Goal: Task Accomplishment & Management: Complete application form

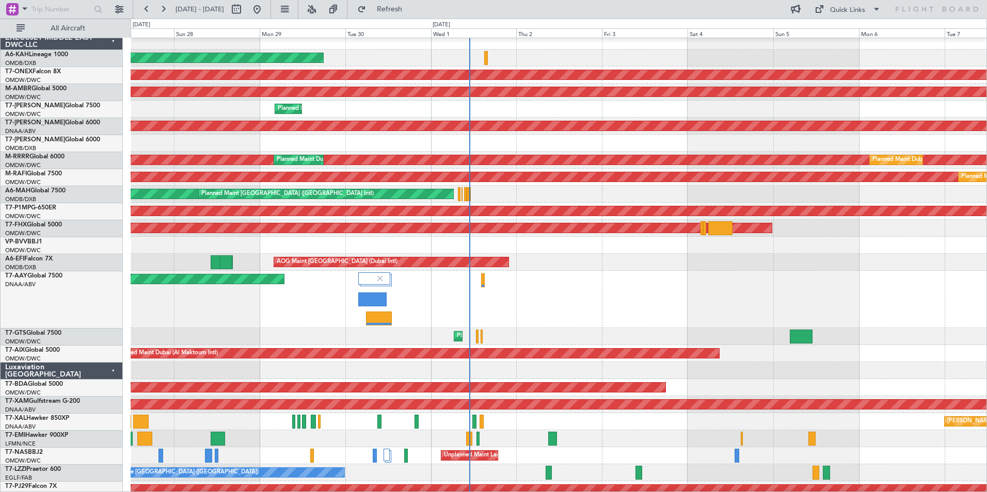
scroll to position [6, 0]
click at [528, 148] on div "Planned Maint [GEOGRAPHIC_DATA] ([GEOGRAPHIC_DATA] Intl)" at bounding box center [558, 143] width 855 height 17
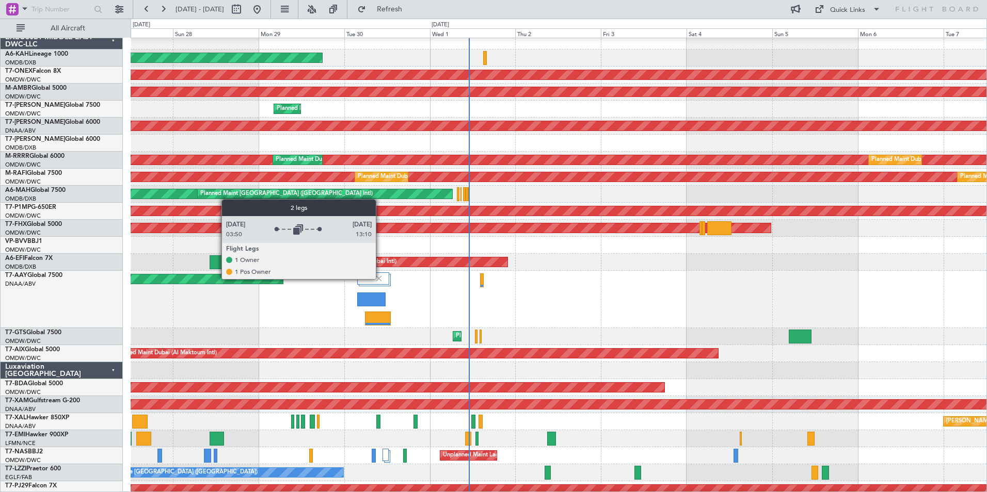
click at [380, 279] on img at bounding box center [378, 278] width 9 height 9
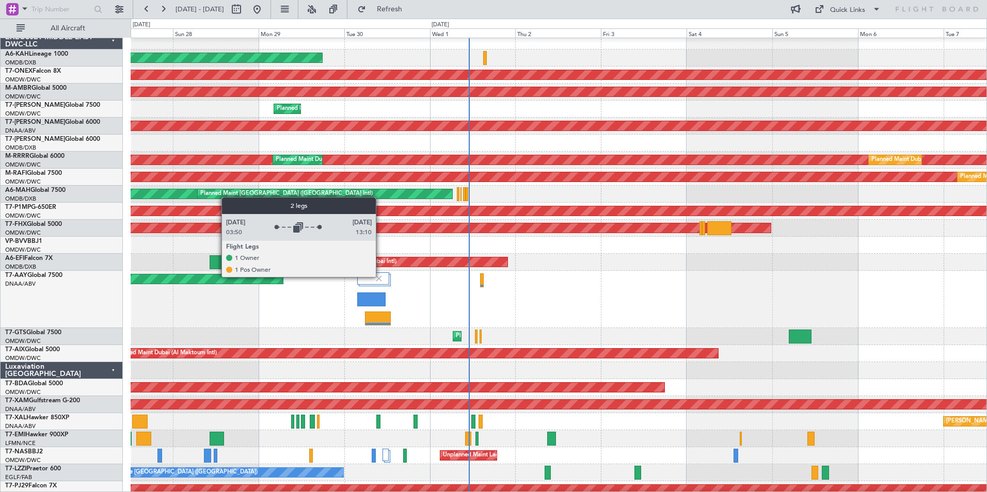
click at [380, 277] on img at bounding box center [378, 278] width 9 height 9
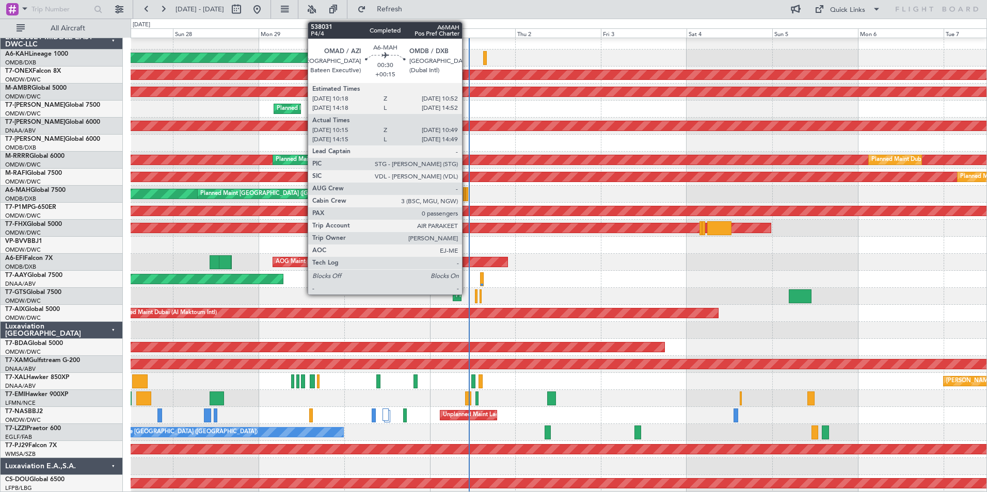
scroll to position [0, 0]
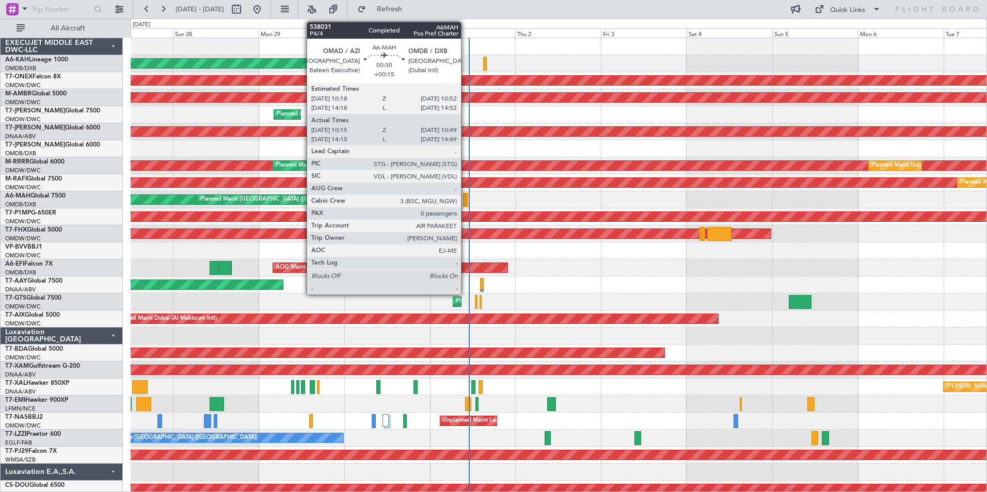
click at [465, 201] on div at bounding box center [466, 200] width 2 height 14
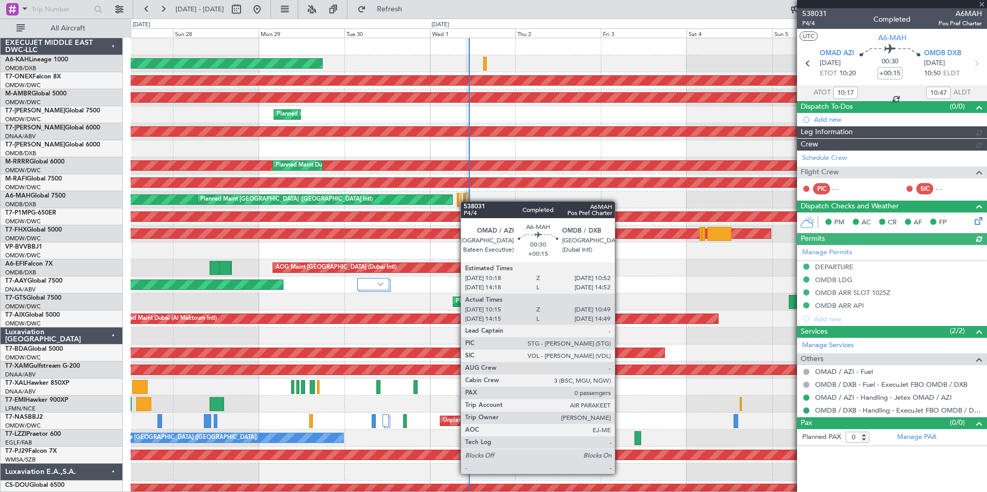
type input "[PERSON_NAME] (ANI)"
type input "7410"
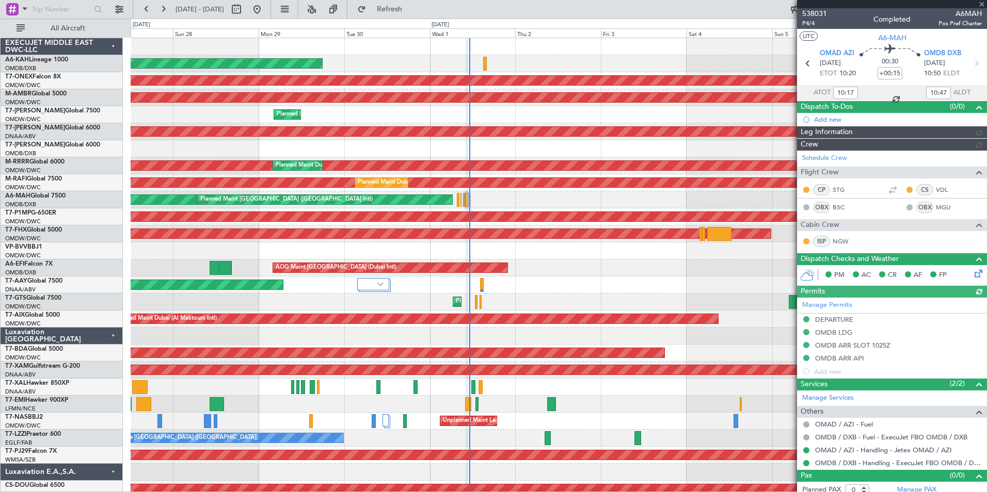
type input "[PERSON_NAME] (ANI)"
type input "7410"
type input "[PERSON_NAME] (ANI)"
type input "7410"
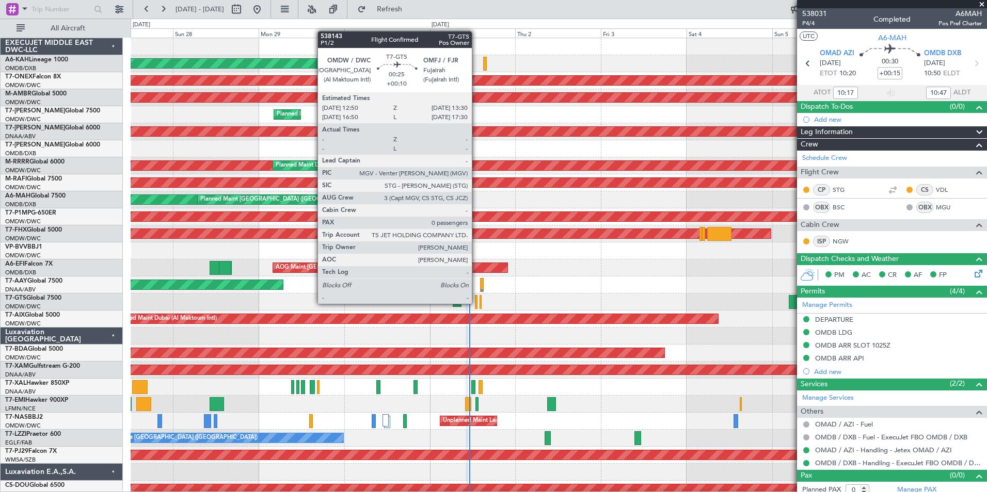
click at [476, 303] on div at bounding box center [476, 302] width 3 height 14
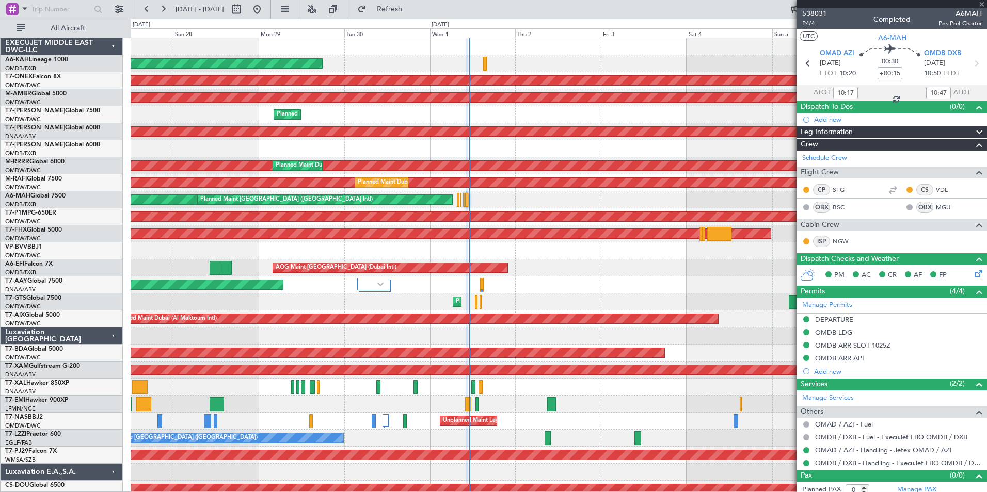
type input "+00:10"
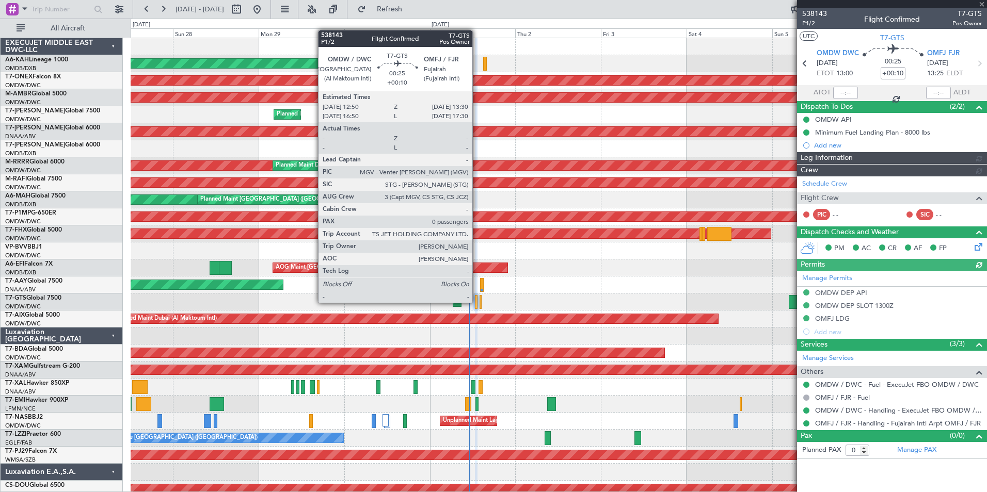
type input "[PERSON_NAME] ([PERSON_NAME])"
type input "7411"
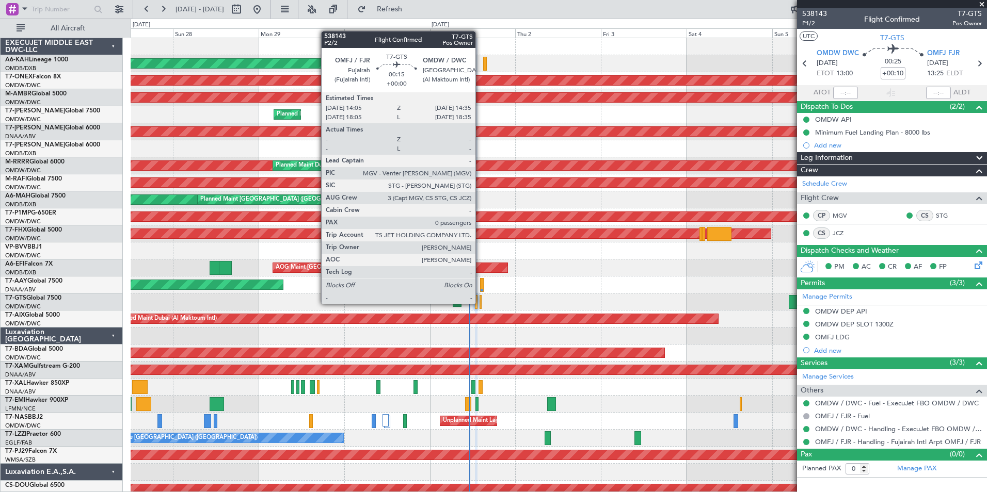
click at [480, 303] on div at bounding box center [480, 302] width 2 height 14
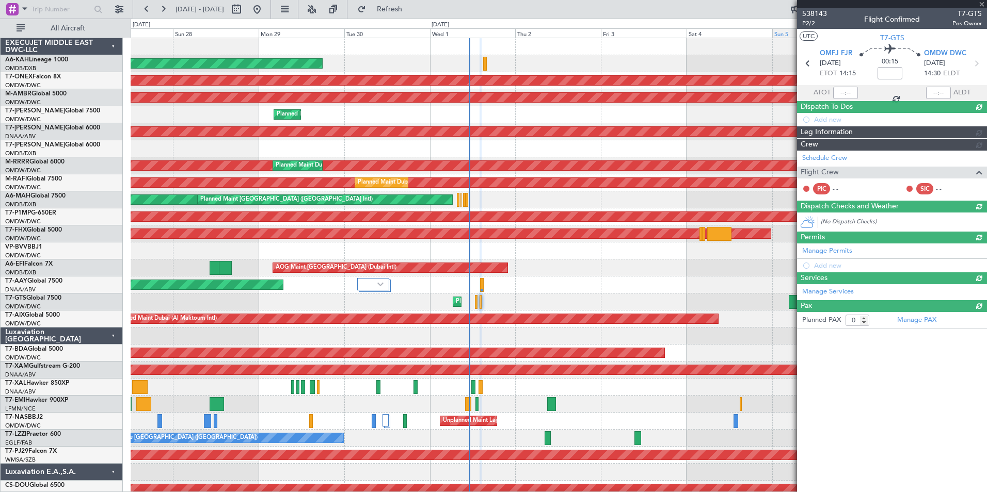
type input "[PERSON_NAME] ([PERSON_NAME])"
type input "7413"
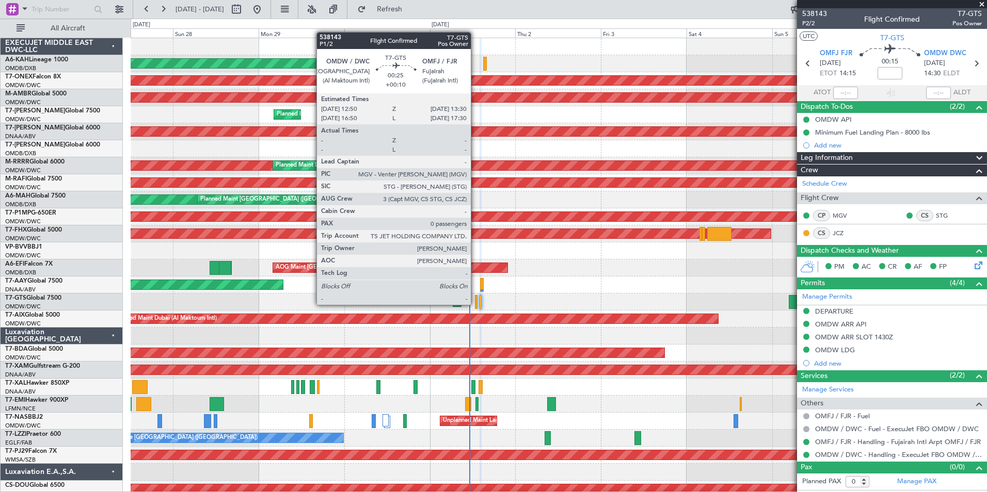
click at [475, 304] on div at bounding box center [476, 302] width 3 height 14
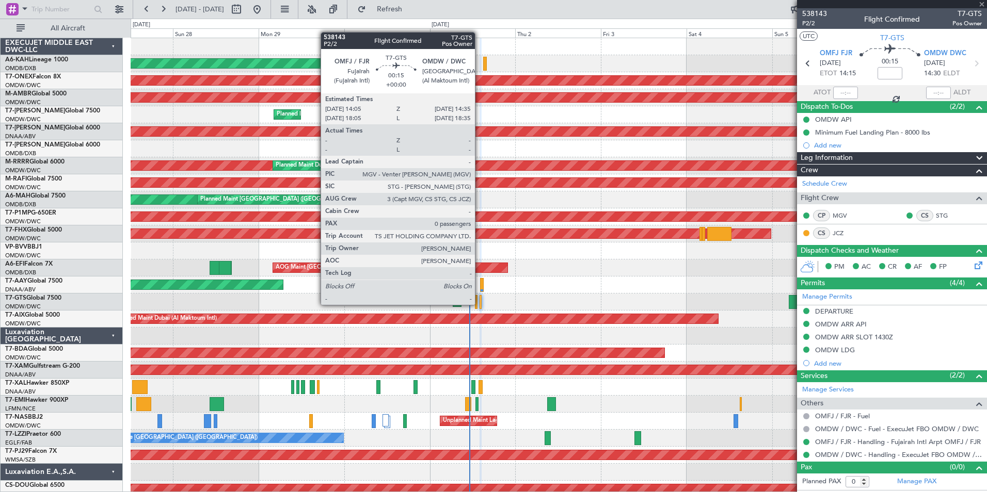
type input "+00:10"
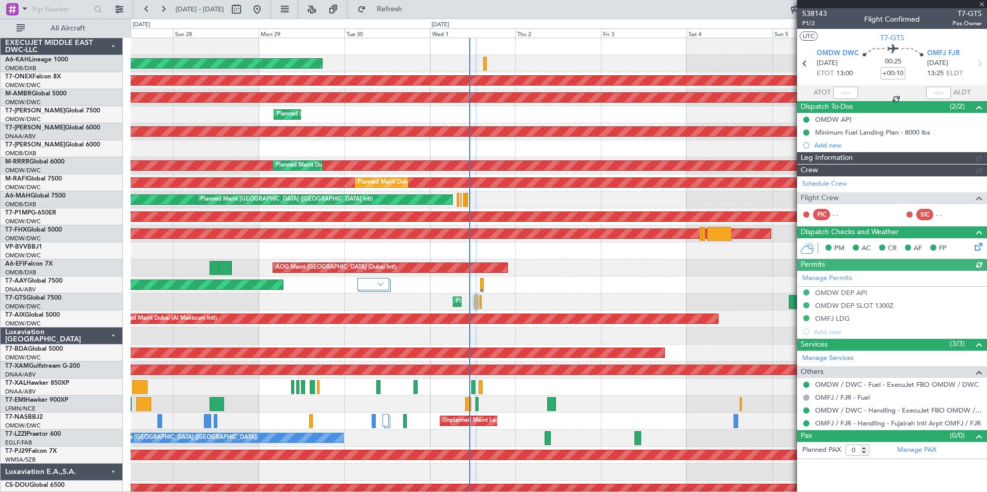
type input "[PERSON_NAME] ([PERSON_NAME])"
type input "7411"
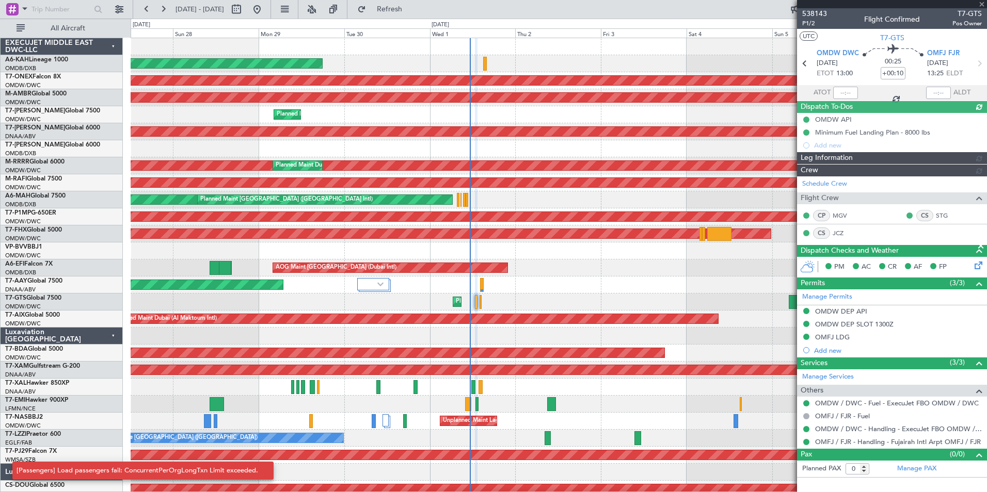
type input "[PERSON_NAME] ([PERSON_NAME])"
type input "7411"
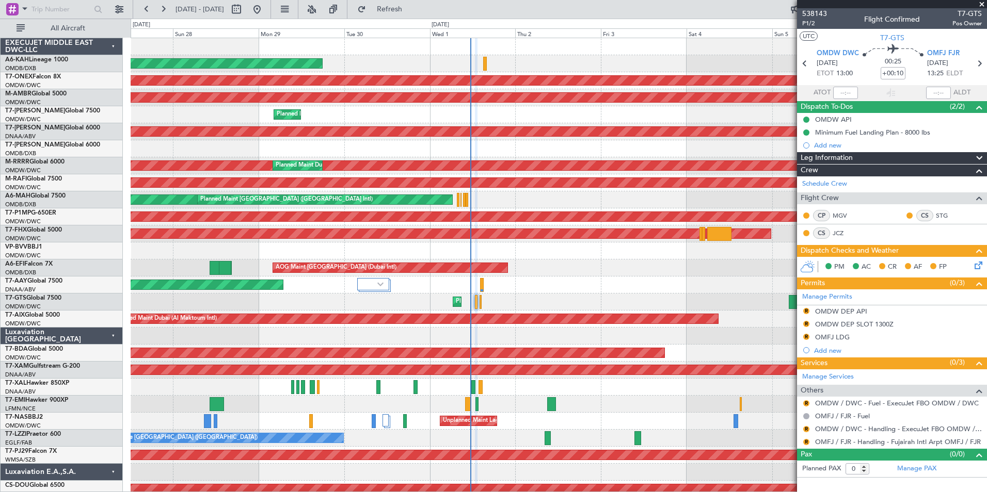
type input "[PERSON_NAME] ([PERSON_NAME])"
type input "7411"
